Goal: Information Seeking & Learning: Learn about a topic

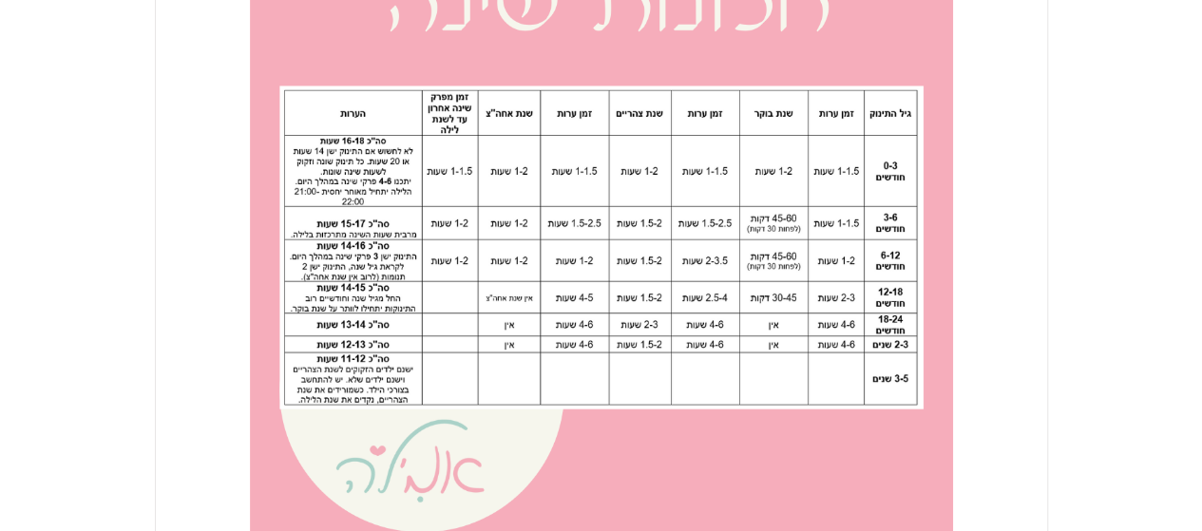
scroll to position [1743, 0]
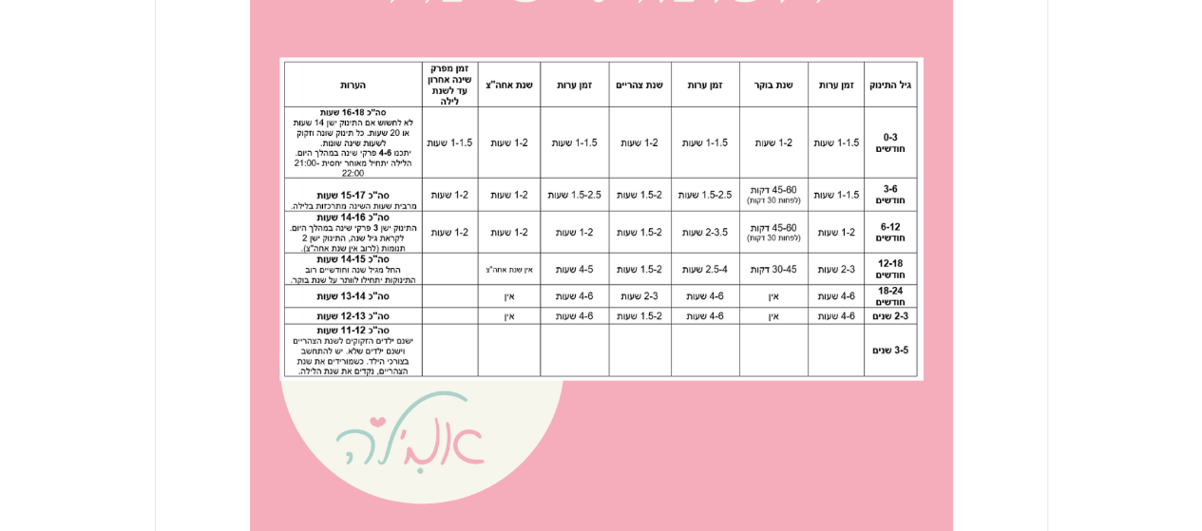
click at [848, 199] on img "main content" at bounding box center [601, 218] width 703 height 703
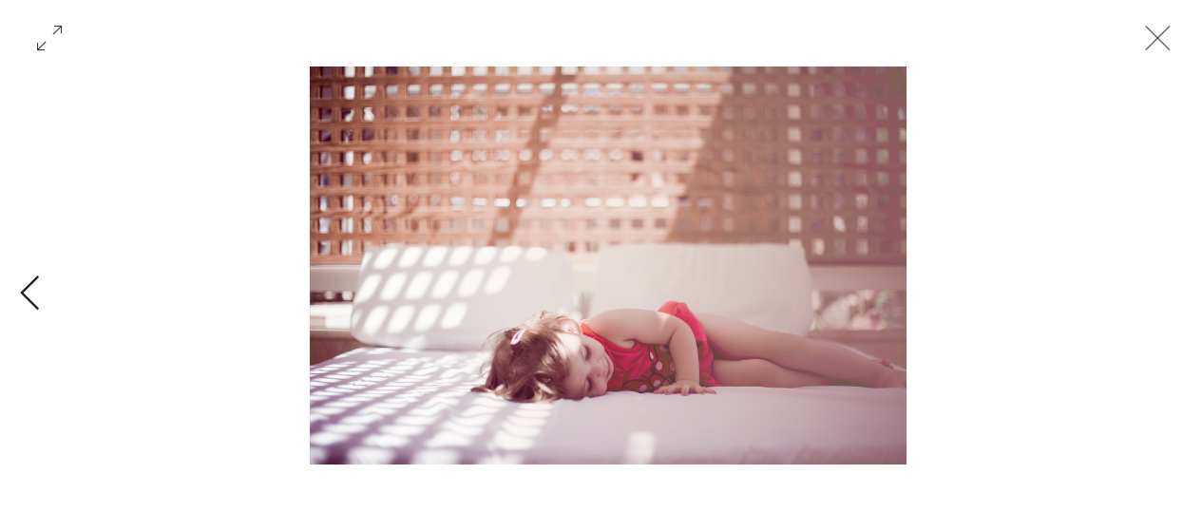
scroll to position [0, 1096]
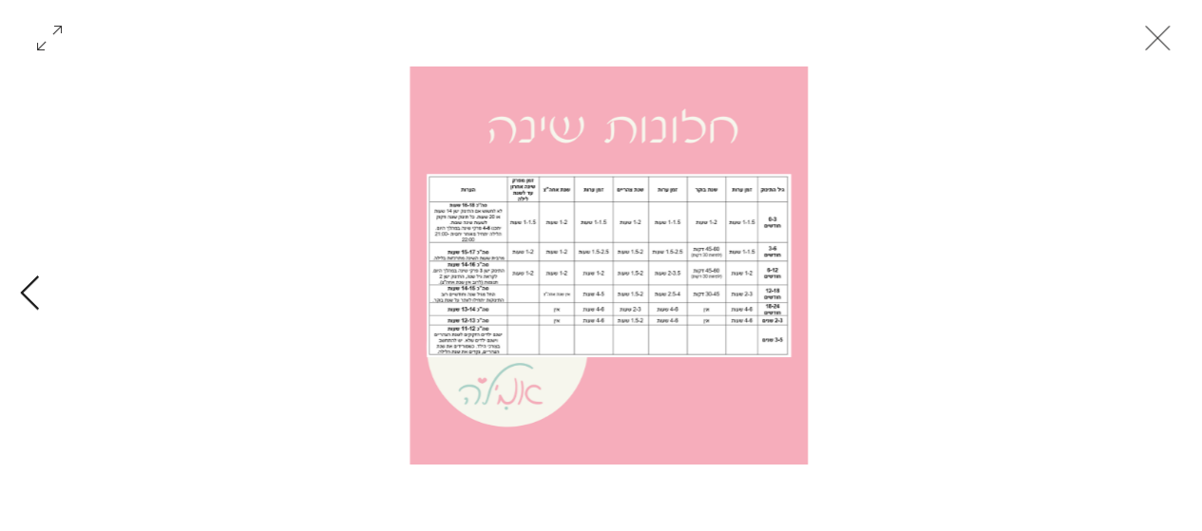
click at [661, 252] on img "Gallery with 2 items" at bounding box center [609, 266] width 398 height 398
click at [476, 413] on img "Gallery with 2 items" at bounding box center [609, 266] width 398 height 398
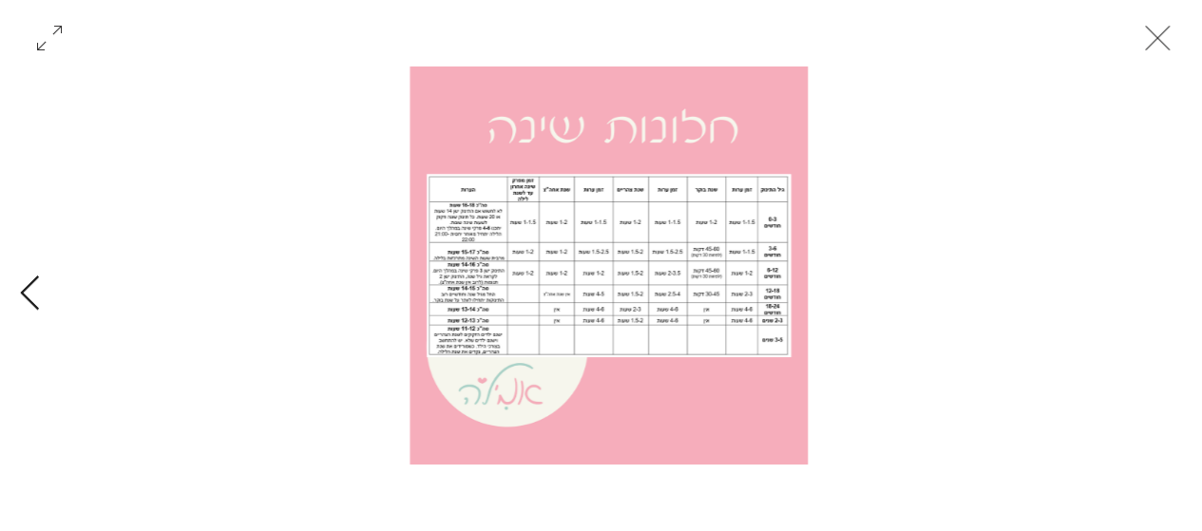
click at [476, 413] on img "Gallery with 2 items" at bounding box center [609, 266] width 398 height 398
click at [468, 235] on img "Gallery with 2 items" at bounding box center [609, 266] width 398 height 398
click at [55, 22] on icon "Expand" at bounding box center [49, 38] width 57 height 57
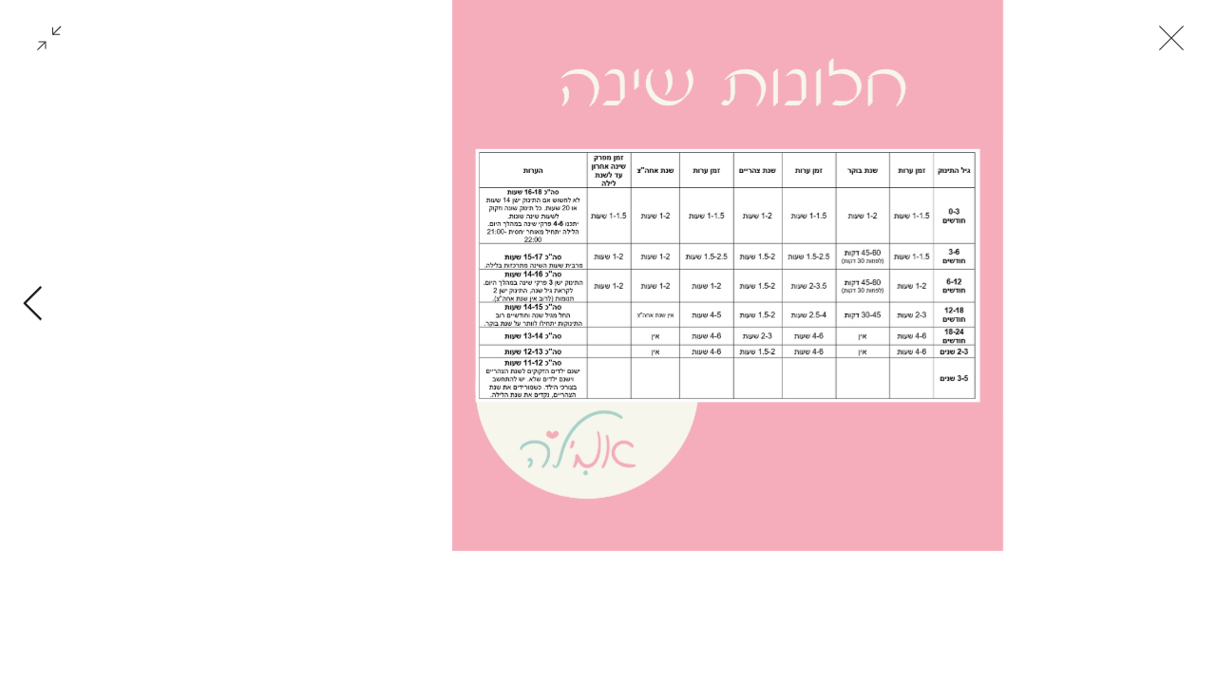
scroll to position [0, 1216]
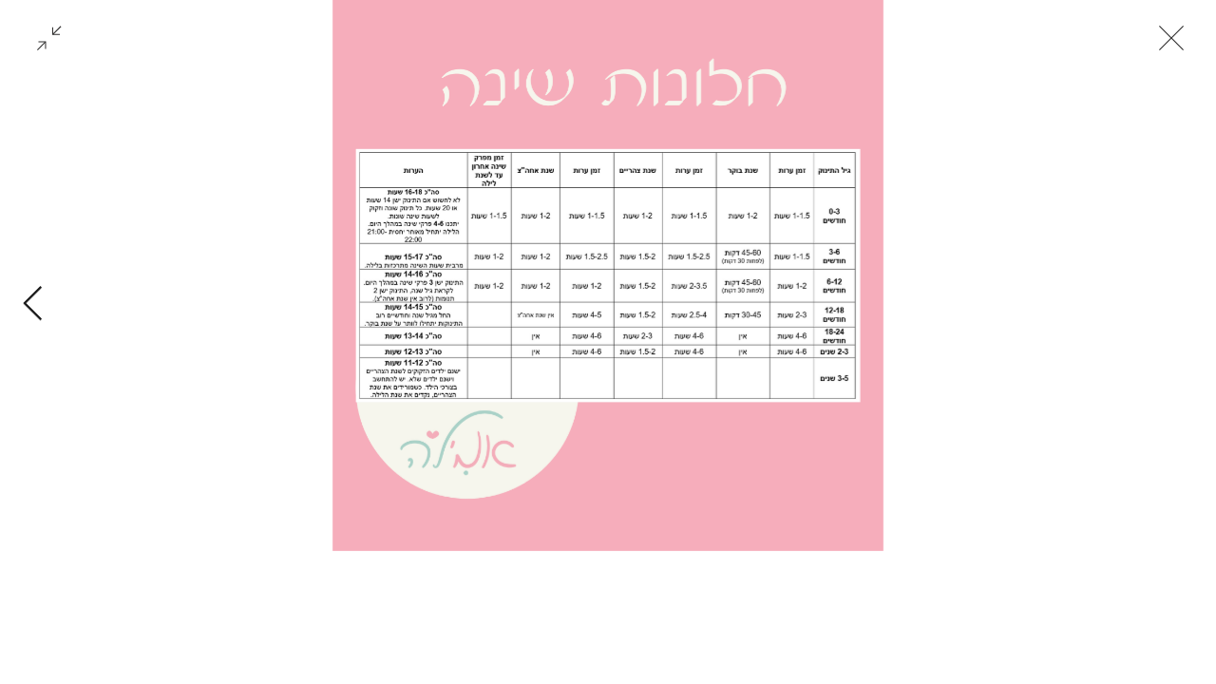
click at [561, 325] on img "Gallery with 2 items" at bounding box center [608, 275] width 551 height 551
click at [1172, 31] on icon "סגירה" at bounding box center [1171, 38] width 57 height 57
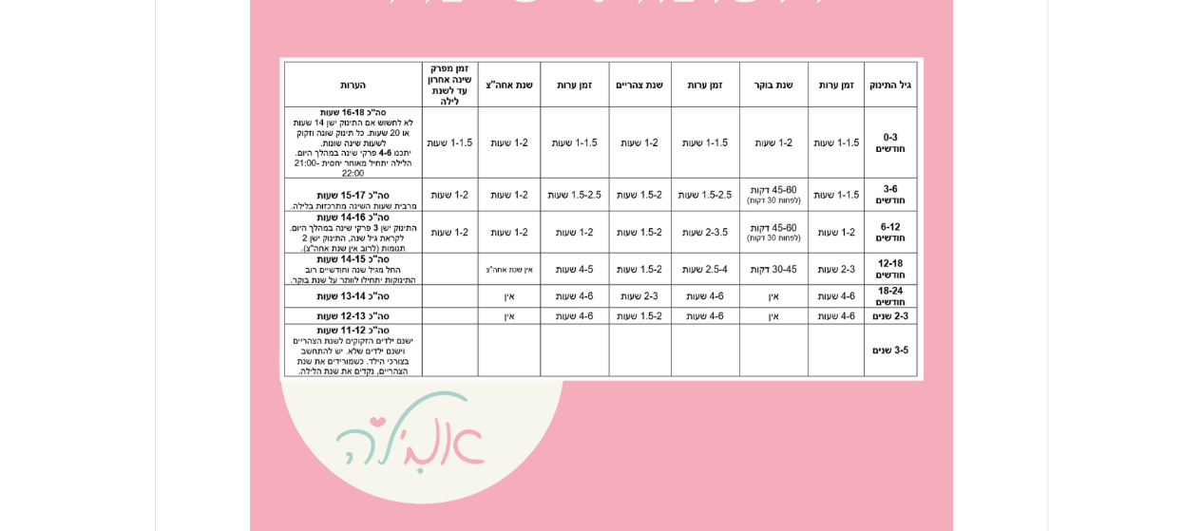
scroll to position [0, 0]
